Goal: Information Seeking & Learning: Learn about a topic

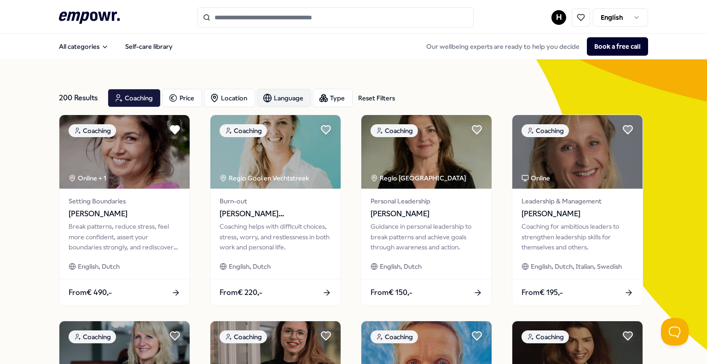
click at [293, 100] on div "Language" at bounding box center [284, 98] width 54 height 18
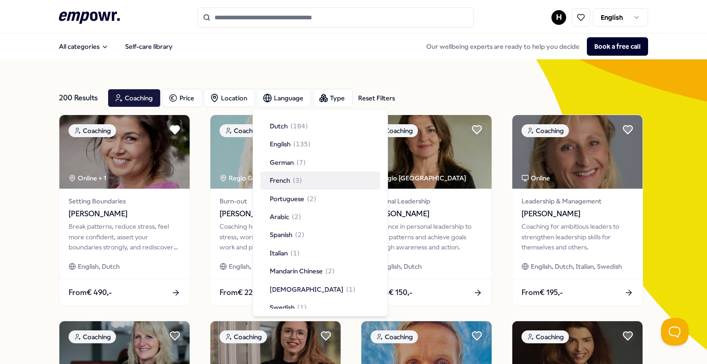
click at [286, 181] on span "French" at bounding box center [280, 180] width 20 height 10
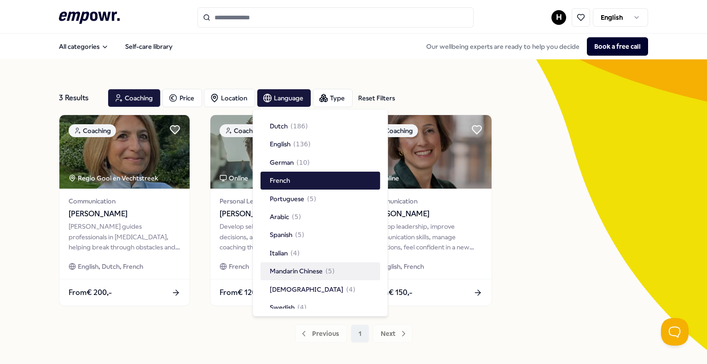
click at [581, 253] on div "Coaching Regio Gooi en Vechtstreek Communication [PERSON_NAME] Nir [PERSON_NAME…" at bounding box center [353, 210] width 589 height 191
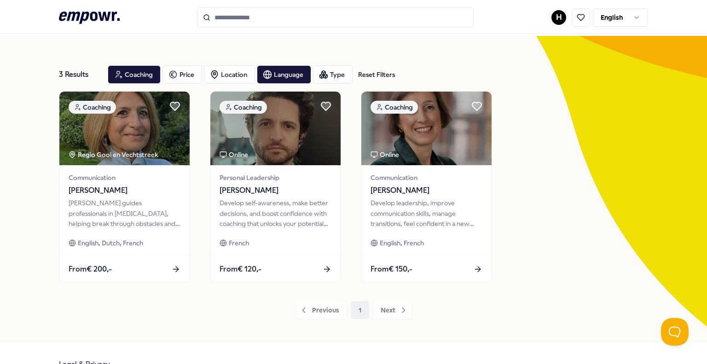
scroll to position [24, 0]
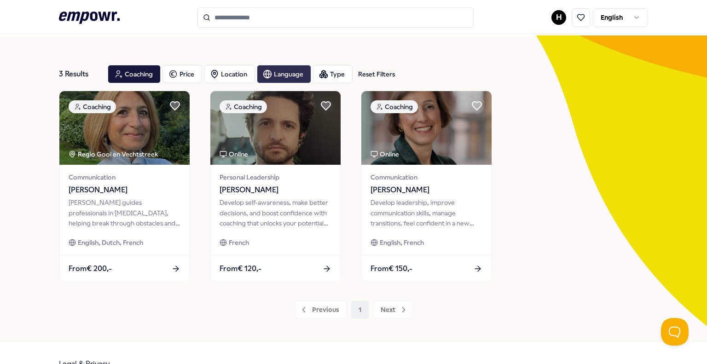
click at [276, 74] on div "Language" at bounding box center [284, 74] width 54 height 18
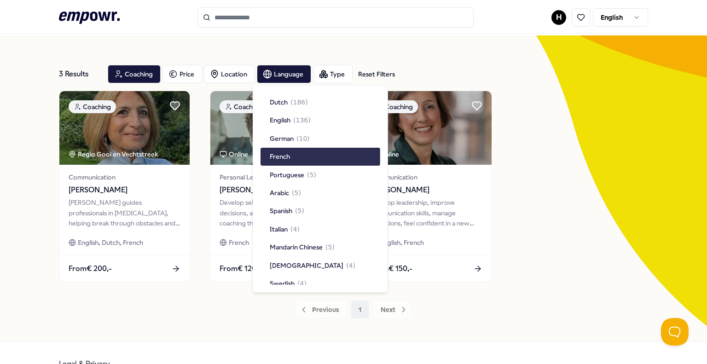
click at [290, 154] on div "French" at bounding box center [320, 156] width 120 height 17
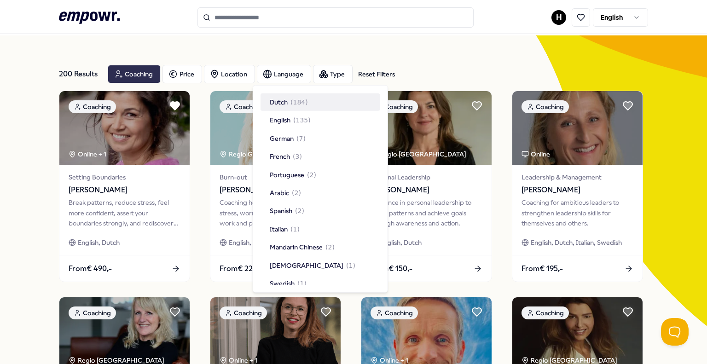
click at [146, 81] on div "Coaching" at bounding box center [134, 74] width 53 height 18
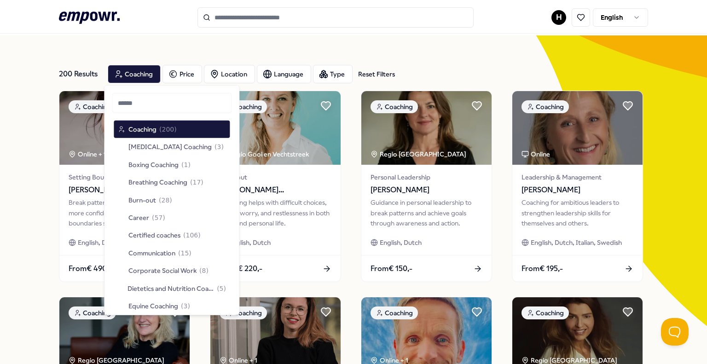
click at [72, 20] on icon ".empowr-logo_svg__cls-1{fill:#03032f}" at bounding box center [89, 17] width 61 height 17
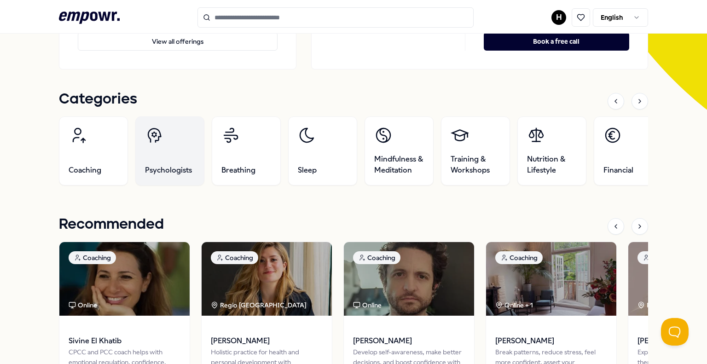
click at [164, 140] on link "Psychologists" at bounding box center [169, 150] width 69 height 69
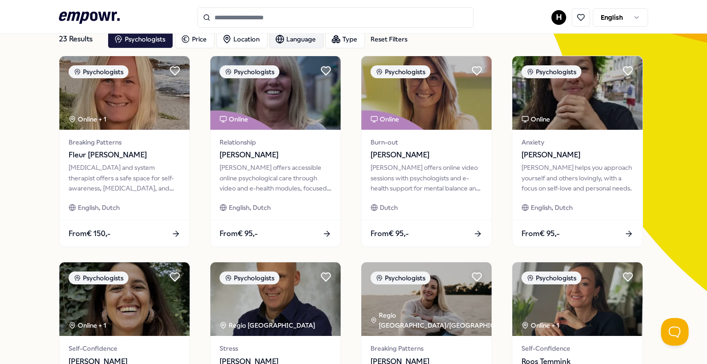
click at [303, 34] on div "Language" at bounding box center [296, 39] width 54 height 18
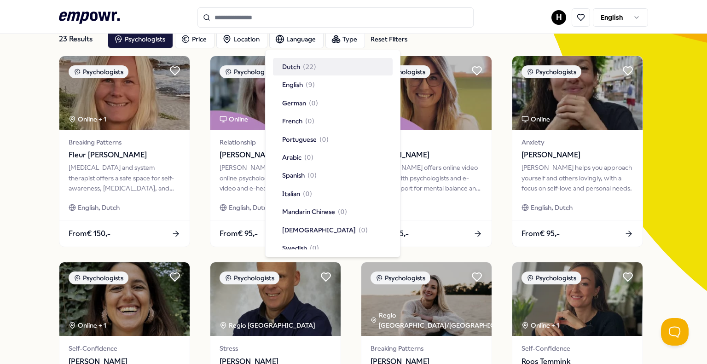
click at [468, 50] on div "23 Results Reset Filters Psychologists Price Location Language Type Reset Filte…" at bounding box center [353, 39] width 589 height 33
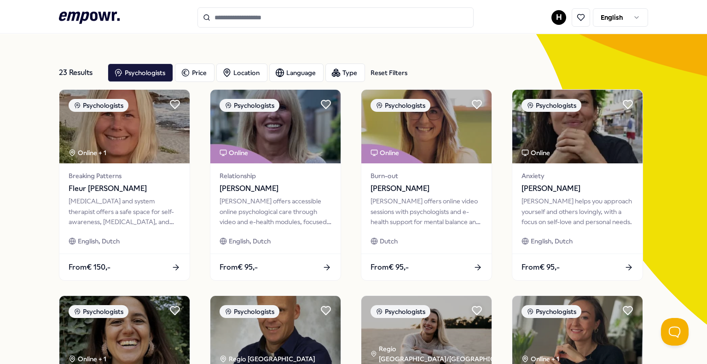
scroll to position [20, 0]
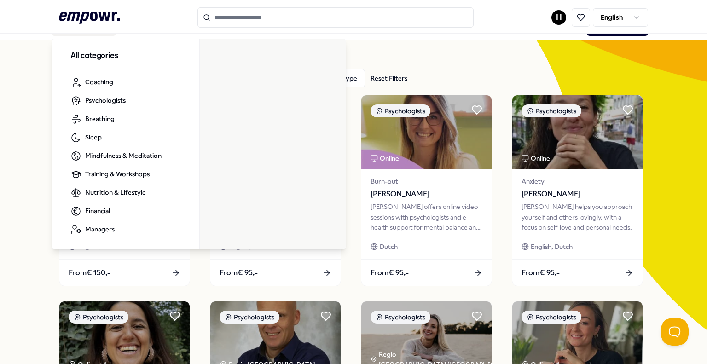
click at [90, 19] on icon at bounding box center [89, 18] width 61 height 12
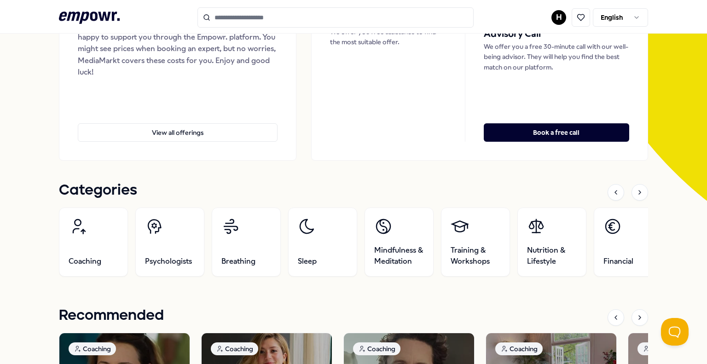
scroll to position [209, 0]
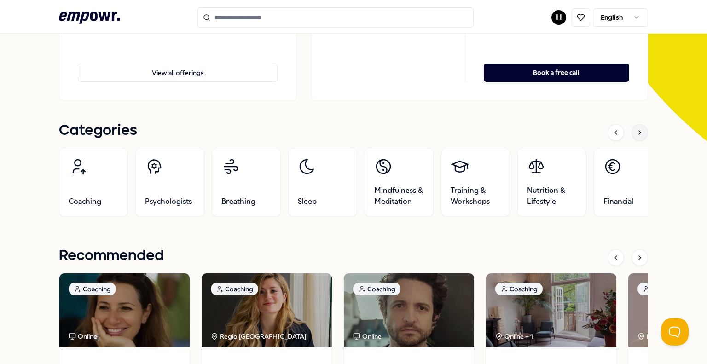
click at [636, 129] on icon at bounding box center [639, 132] width 7 height 7
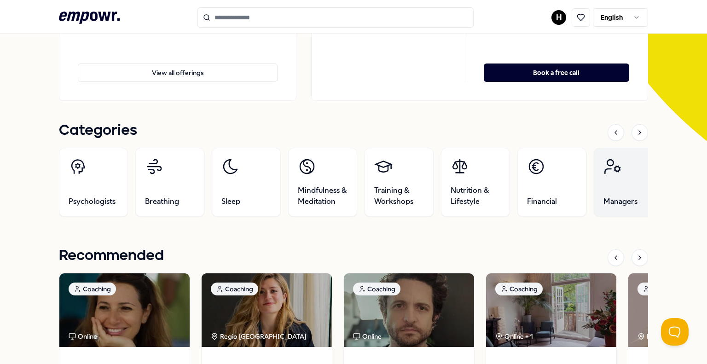
click at [616, 173] on icon at bounding box center [612, 166] width 18 height 18
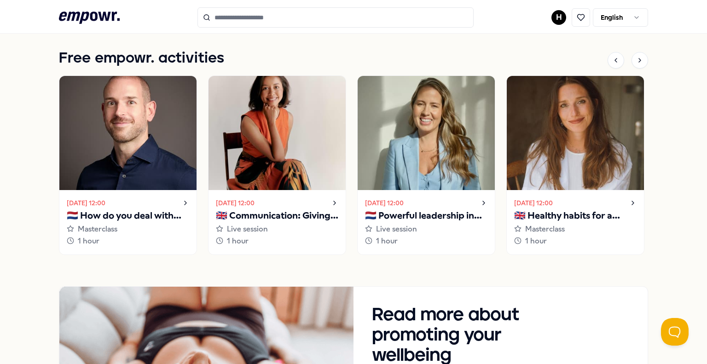
scroll to position [747, 0]
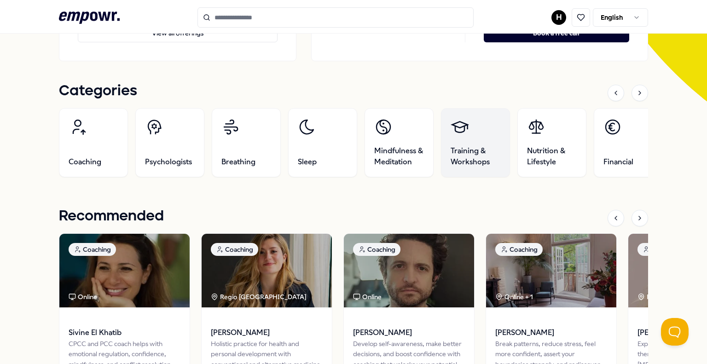
click at [477, 154] on span "Training & Workshops" at bounding box center [475, 156] width 50 height 22
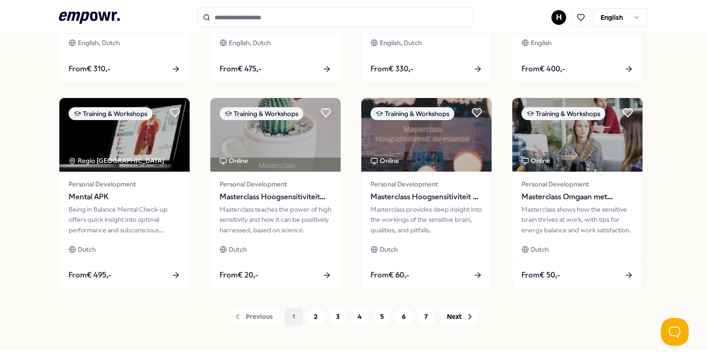
scroll to position [455, 0]
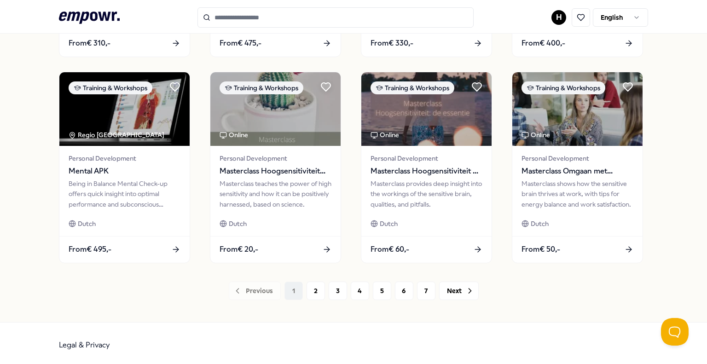
click at [257, 20] on input "Search for products, categories or subcategories" at bounding box center [335, 17] width 276 height 20
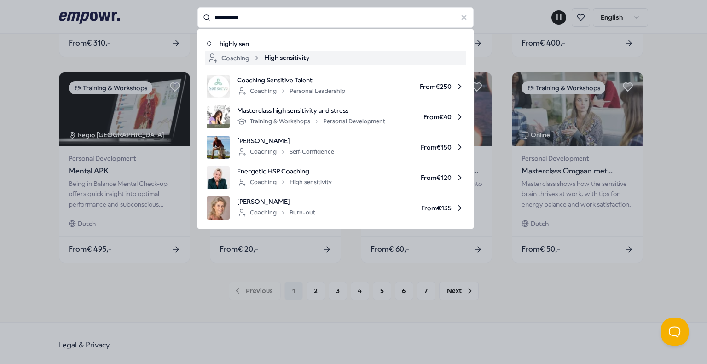
type input "**********"
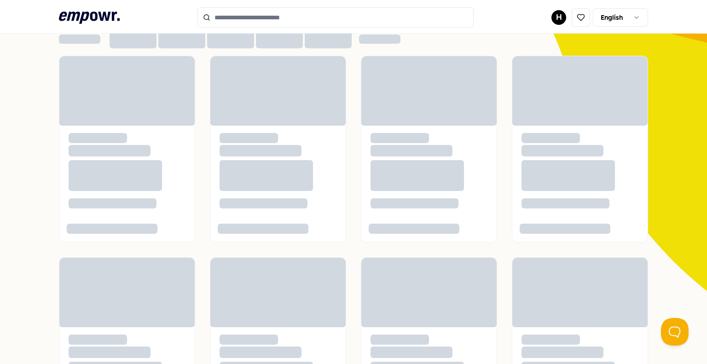
scroll to position [46, 0]
